Goal: Information Seeking & Learning: Learn about a topic

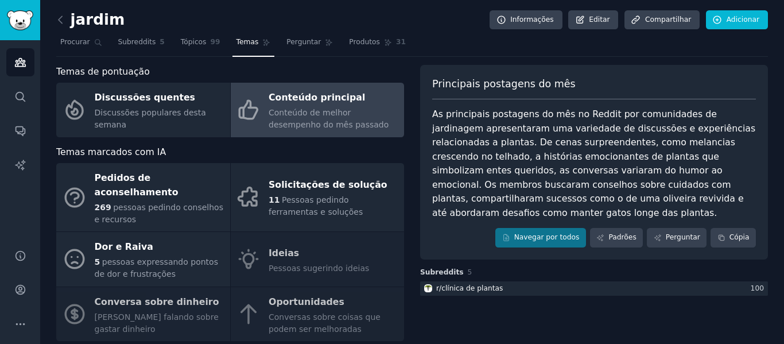
scroll to position [57, 0]
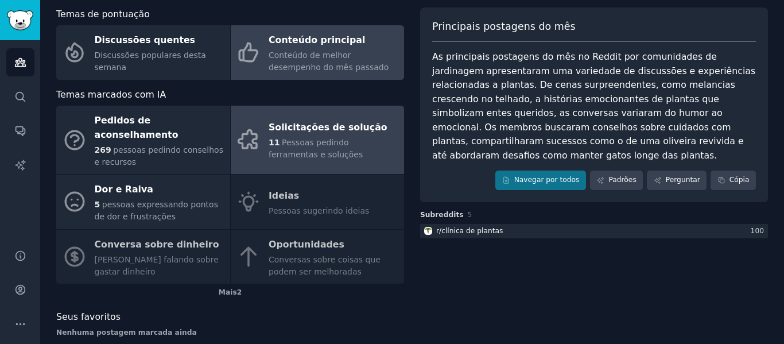
click at [293, 124] on font "Solicitações de solução" at bounding box center [328, 127] width 119 height 11
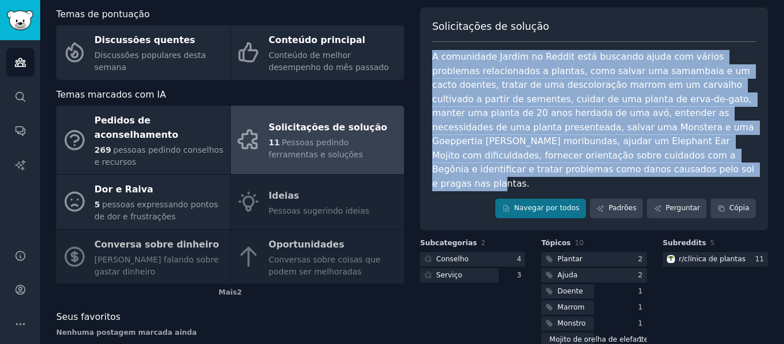
drag, startPoint x: 432, startPoint y: 55, endPoint x: 490, endPoint y: 175, distance: 133.5
click at [490, 175] on div "A comunidade Jardim no Reddit está buscando ajuda com vários problemas relacion…" at bounding box center [594, 120] width 324 height 141
copy font "A comunidade Jardim no Reddit está buscando ajuda com vários problemas relacion…"
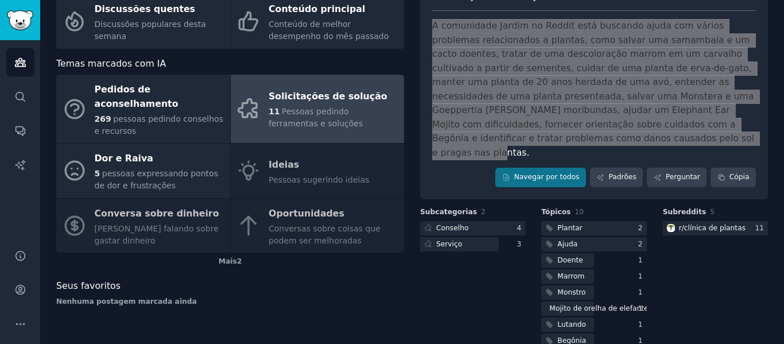
scroll to position [71, 0]
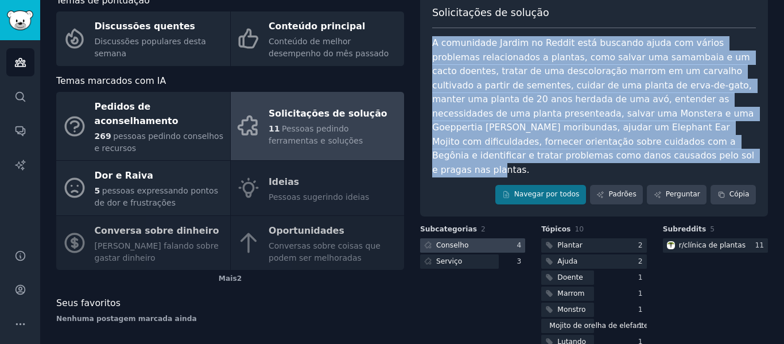
click at [489, 238] on div at bounding box center [472, 245] width 105 height 14
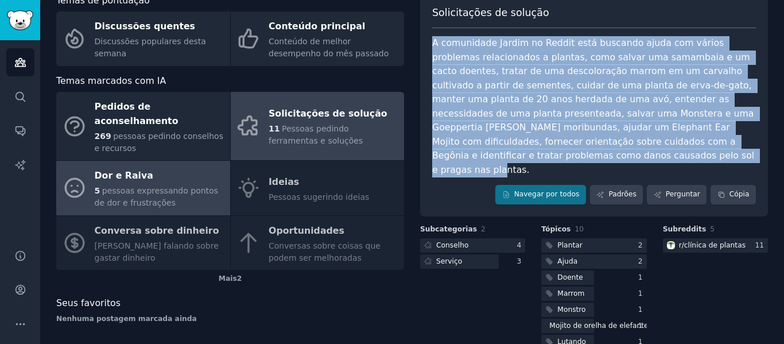
click at [142, 186] on font "pessoas expressando pontos de dor e frustrações" at bounding box center [156, 196] width 123 height 21
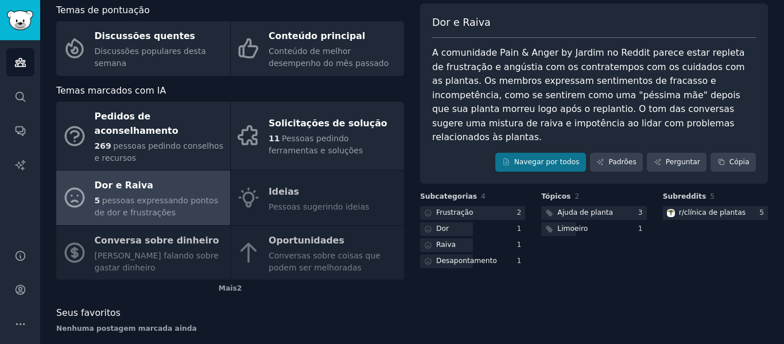
click at [491, 63] on font "A comunidade Pain & Anger by Jardim no Reddit parece estar repleta de frustraçã…" at bounding box center [590, 94] width 316 height 95
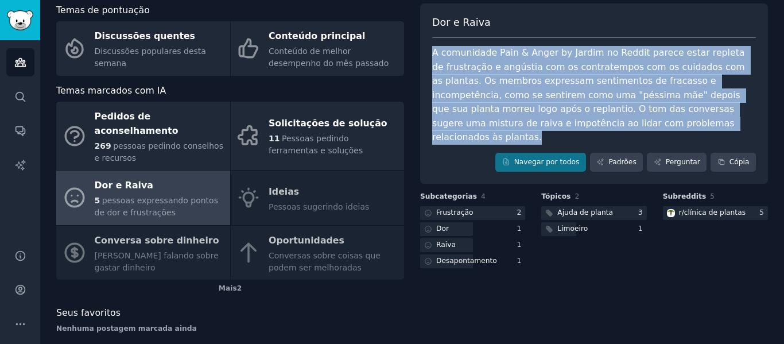
click at [491, 63] on font "A comunidade Pain & Anger by Jardim no Reddit parece estar repleta de frustraçã…" at bounding box center [590, 94] width 316 height 95
copy div "A comunidade Pain & Anger by Jardim no Reddit parece estar repleta de frustraçã…"
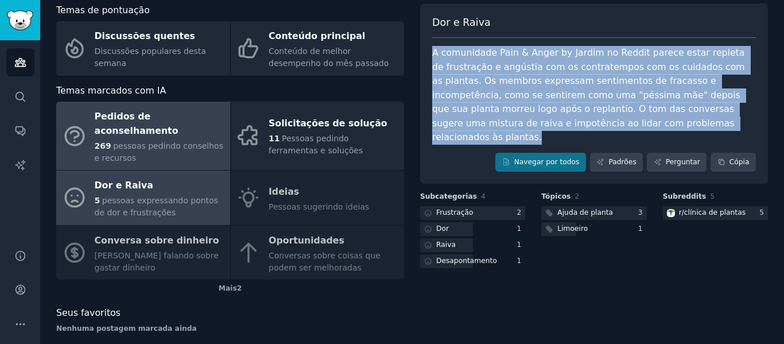
click at [176, 140] on div "269 ​​pessoas pedindo conselhos e recursos" at bounding box center [160, 152] width 130 height 24
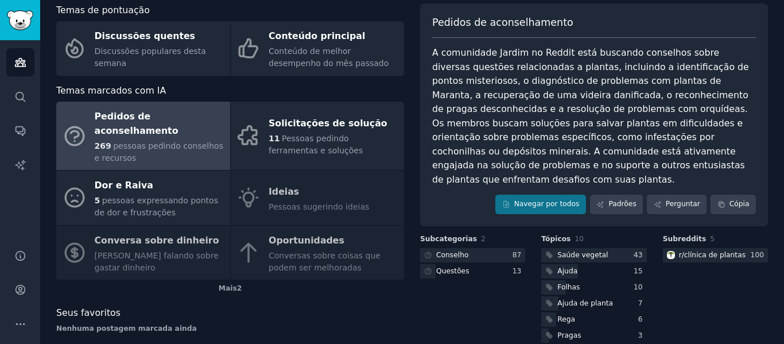
click at [526, 100] on font "A comunidade Jardim no Reddit está buscando conselhos sobre diversas questões r…" at bounding box center [592, 116] width 320 height 138
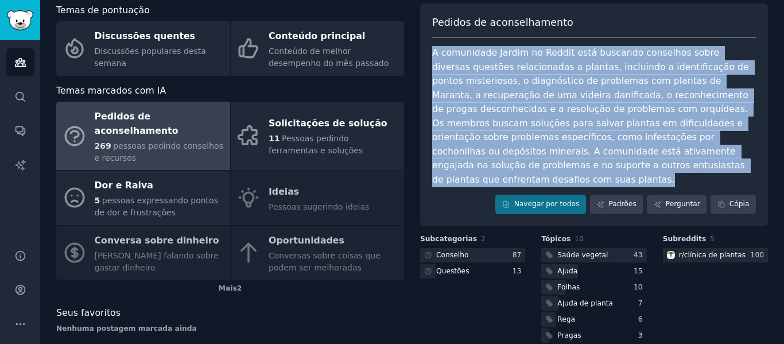
click at [526, 100] on font "A comunidade Jardim no Reddit está buscando conselhos sobre diversas questões r…" at bounding box center [592, 116] width 320 height 138
copy div "A comunidade Jardim no Reddit está buscando conselhos sobre diversas questões r…"
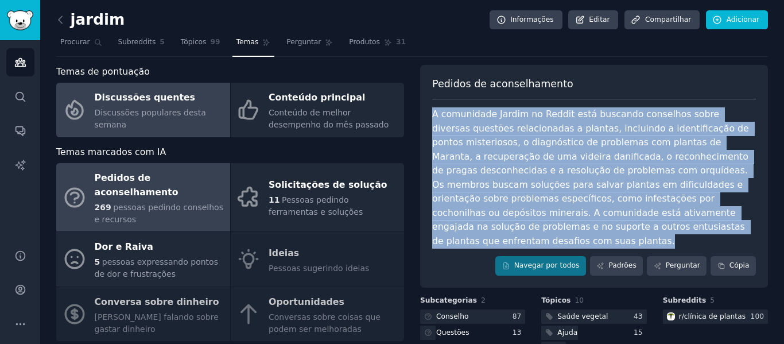
click at [158, 119] on font "Discussões populares desta semana" at bounding box center [150, 118] width 111 height 21
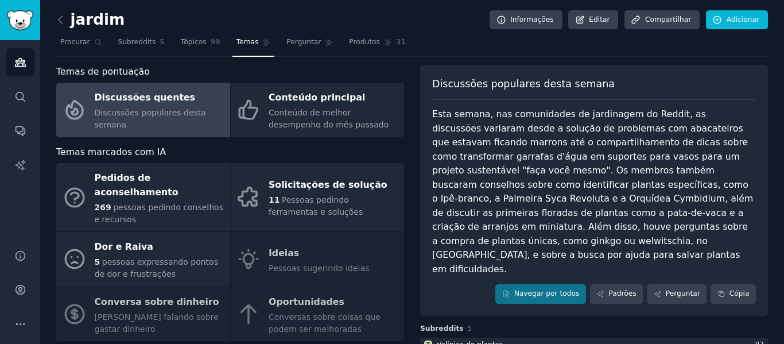
click at [608, 156] on font "Esta semana, nas comunidades de jardinagem do Reddit, as discussões variaram de…" at bounding box center [594, 191] width 324 height 166
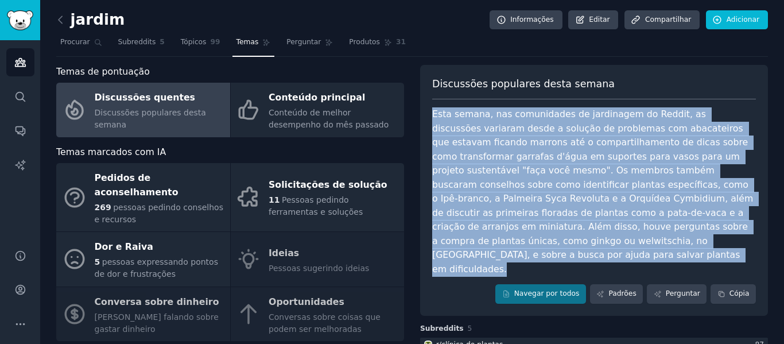
click at [608, 156] on font "Esta semana, nas comunidades de jardinagem do Reddit, as discussões variaram de…" at bounding box center [594, 191] width 324 height 166
copy div "Esta semana, nas comunidades de jardinagem do Reddit, as discussões variaram de…"
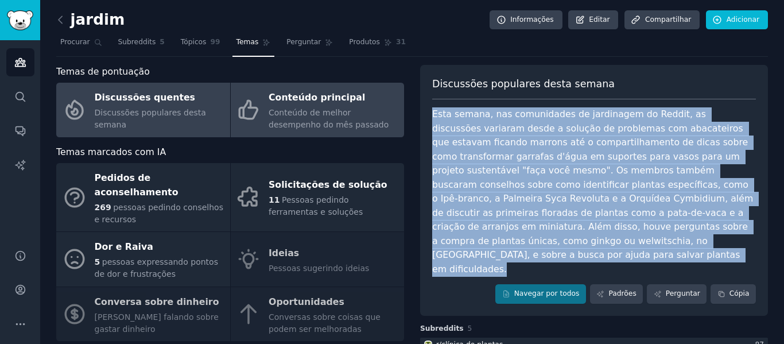
click at [304, 114] on font "Conteúdo de melhor desempenho do mês passado" at bounding box center [329, 118] width 120 height 21
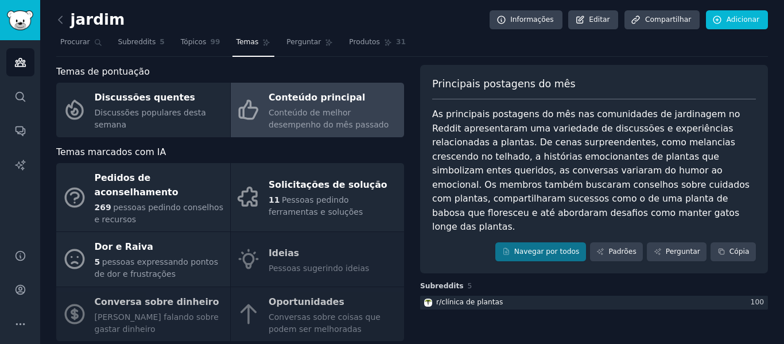
click at [556, 156] on font "As principais postagens do mês nas comunidades de jardinagem no Reddit apresent…" at bounding box center [592, 169] width 320 height 123
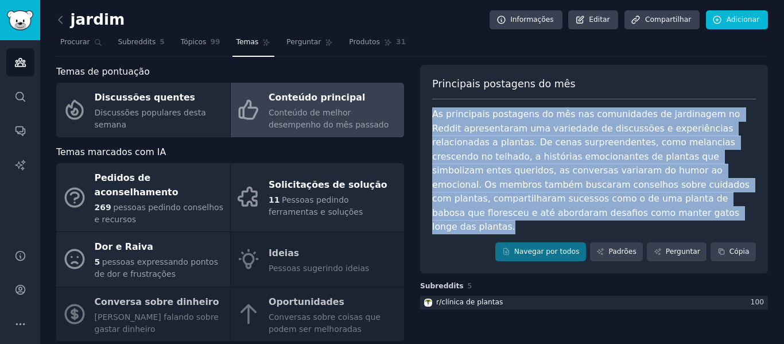
click at [556, 156] on font "As principais postagens do mês nas comunidades de jardinagem no Reddit apresent…" at bounding box center [592, 169] width 320 height 123
copy div "As principais postagens do mês nas comunidades de jardinagem no Reddit apresent…"
click at [69, 45] on font "Procurar" at bounding box center [75, 42] width 30 height 8
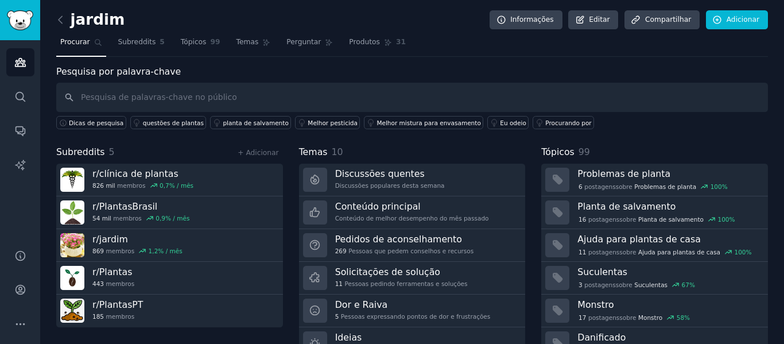
click at [75, 41] on font "Procurar" at bounding box center [75, 42] width 30 height 8
click at [58, 17] on icon at bounding box center [61, 20] width 12 height 12
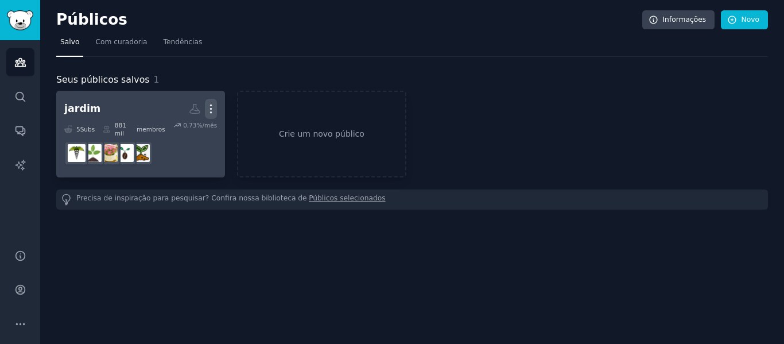
click at [210, 110] on icon "button" at bounding box center [211, 109] width 12 height 12
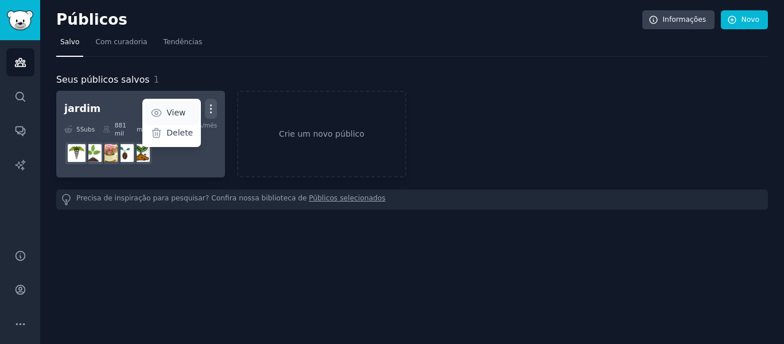
click at [184, 111] on p "View" at bounding box center [175, 113] width 19 height 12
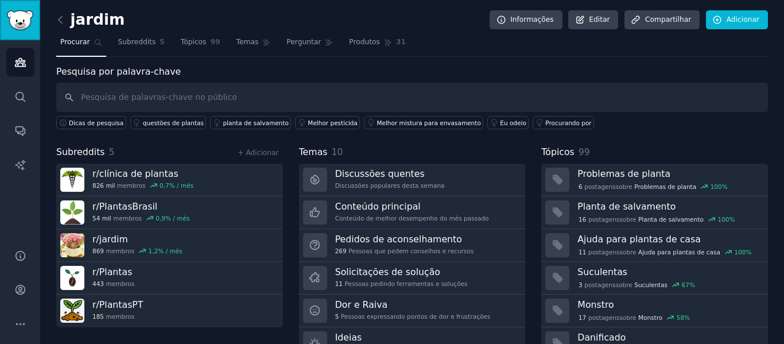
click at [14, 19] on img "Barra lateral" at bounding box center [20, 20] width 26 height 20
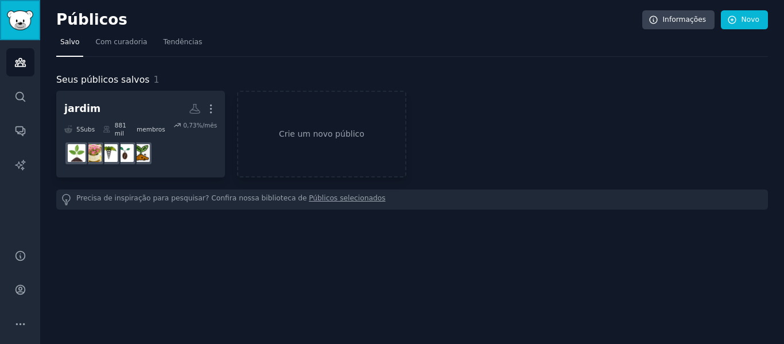
click at [32, 13] on img "Barra lateral" at bounding box center [20, 20] width 26 height 20
